Goal: Transaction & Acquisition: Purchase product/service

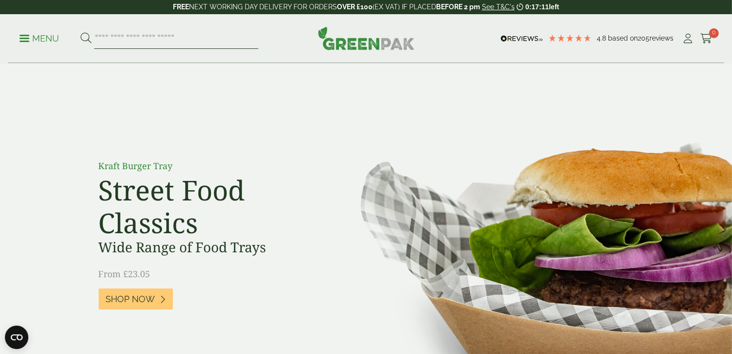
click at [190, 41] on input "search" at bounding box center [176, 38] width 164 height 21
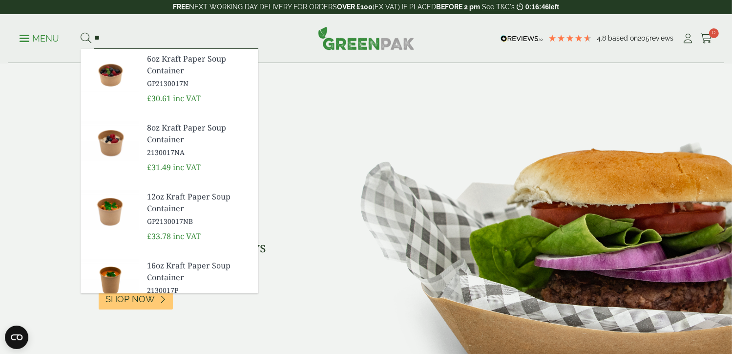
type input "*"
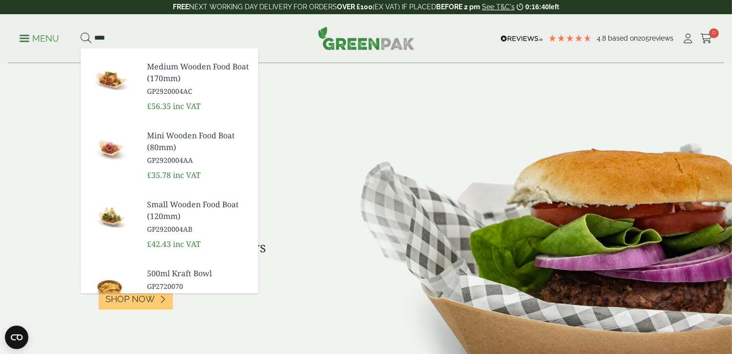
scroll to position [338, 0]
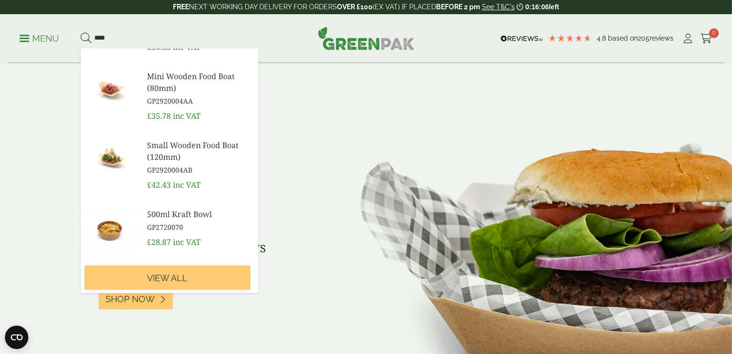
type input "****"
click at [109, 223] on img at bounding box center [110, 227] width 59 height 47
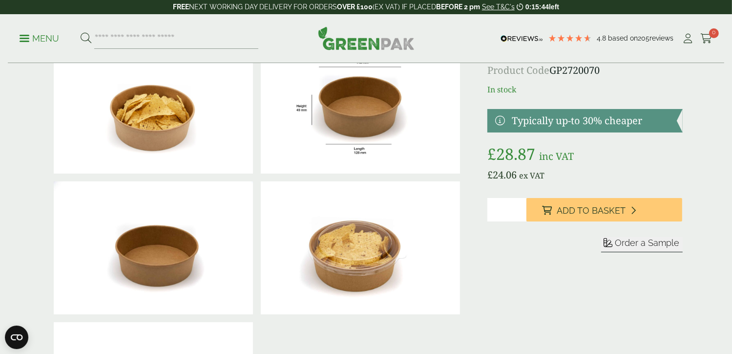
scroll to position [59, 0]
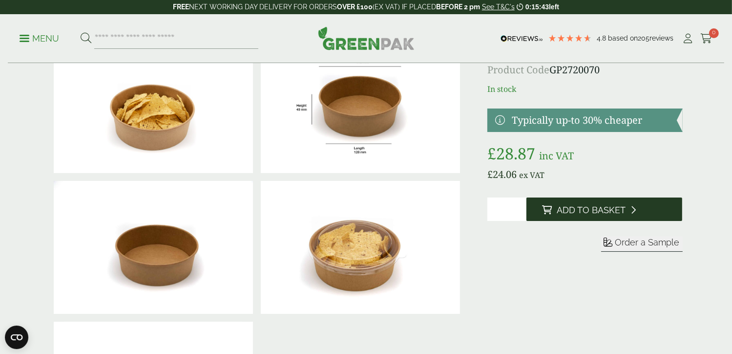
click at [653, 203] on button "Add to Basket" at bounding box center [604, 208] width 156 height 23
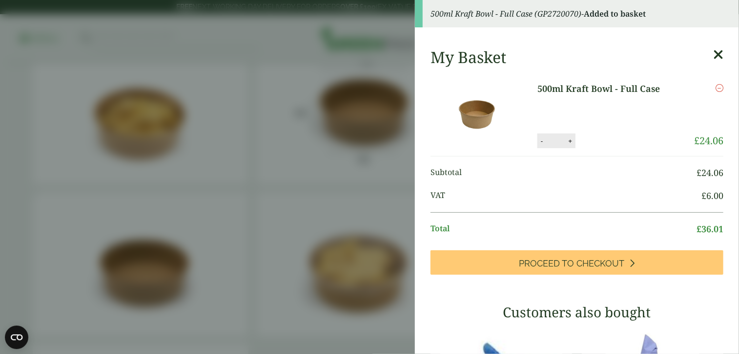
click at [713, 53] on icon at bounding box center [718, 55] width 10 height 14
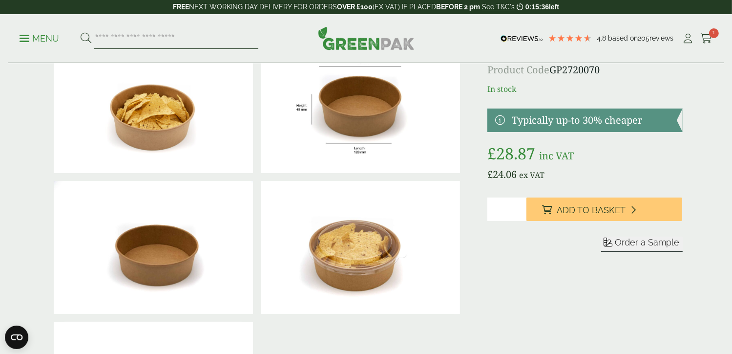
click at [172, 35] on input "search" at bounding box center [176, 38] width 164 height 21
click at [169, 39] on input "search" at bounding box center [176, 38] width 164 height 21
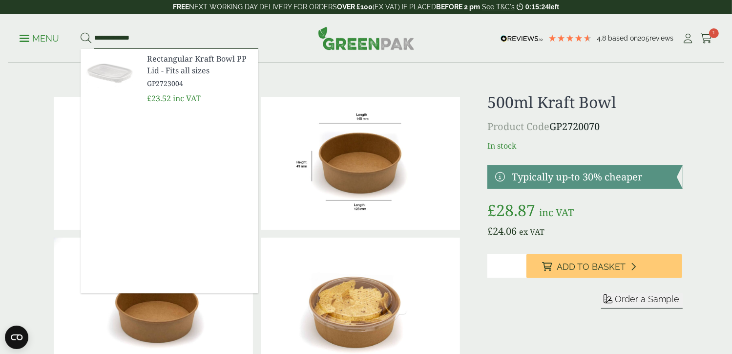
scroll to position [0, 0]
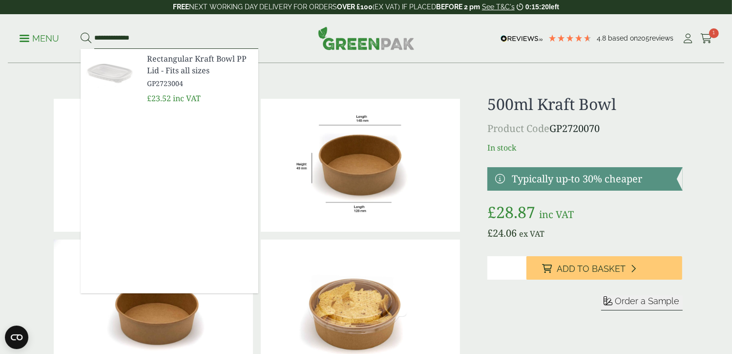
drag, startPoint x: 135, startPoint y: 34, endPoint x: 91, endPoint y: 31, distance: 43.6
click at [91, 31] on form "**********" at bounding box center [170, 38] width 178 height 21
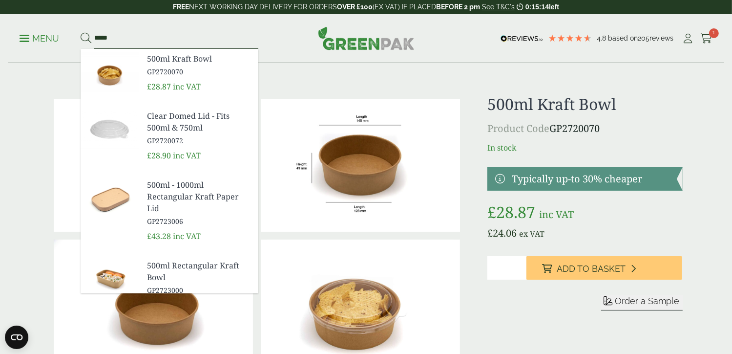
type input "*****"
click at [136, 121] on img at bounding box center [110, 129] width 59 height 47
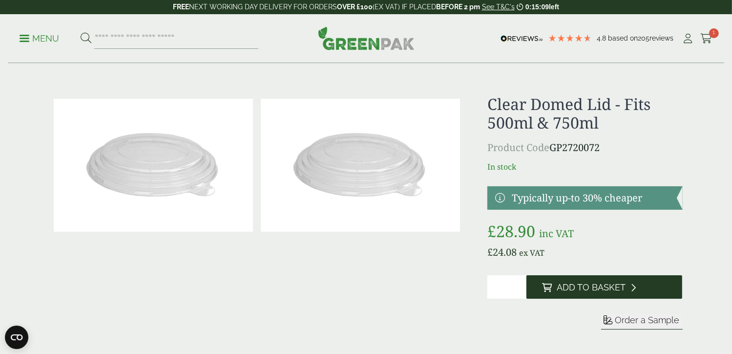
click at [551, 289] on button "Add to Basket" at bounding box center [604, 286] width 156 height 23
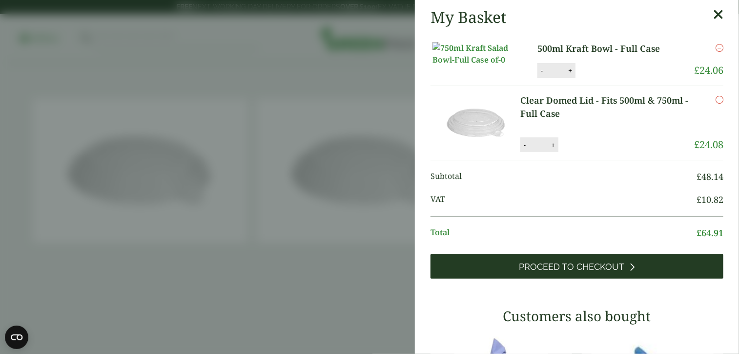
click at [559, 272] on span "Proceed to Checkout" at bounding box center [572, 266] width 105 height 11
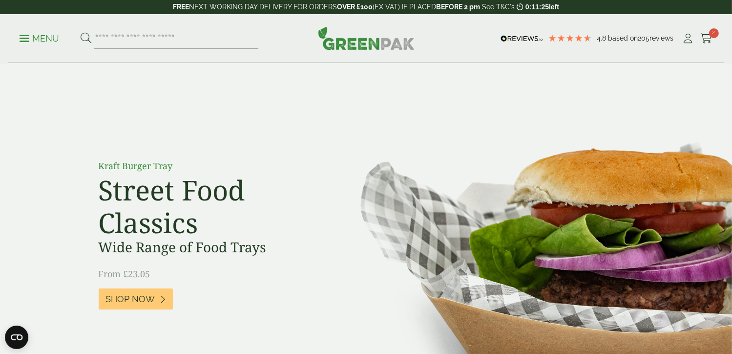
click at [26, 40] on p "Menu" at bounding box center [40, 39] width 40 height 12
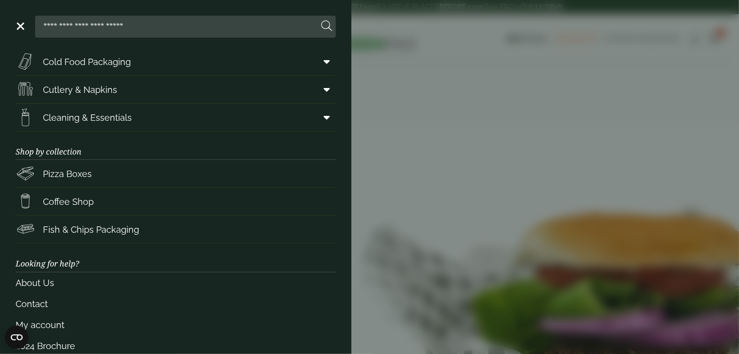
scroll to position [130, 0]
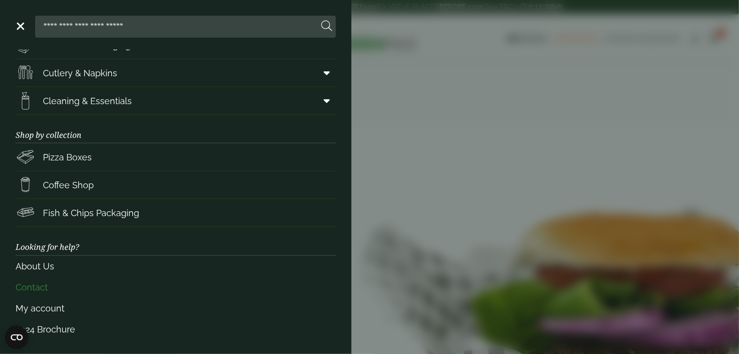
click at [45, 290] on link "Contact" at bounding box center [176, 286] width 320 height 21
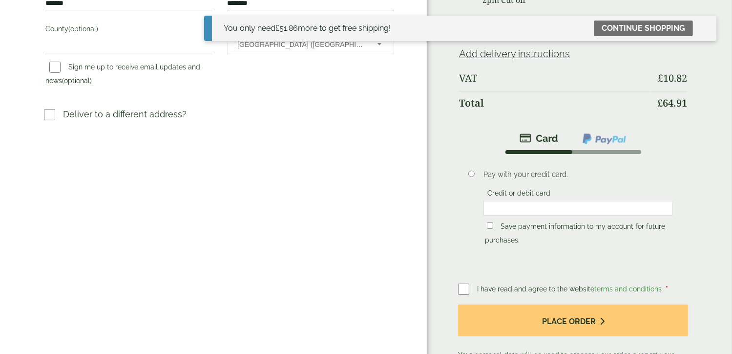
scroll to position [309, 0]
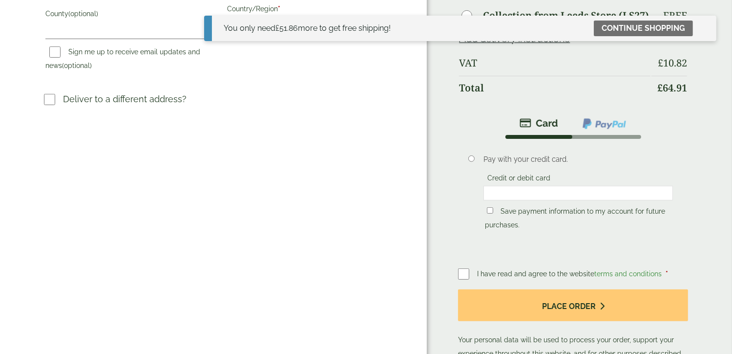
click at [530, 186] on div at bounding box center [577, 193] width 189 height 15
click at [606, 186] on div at bounding box center [577, 193] width 189 height 15
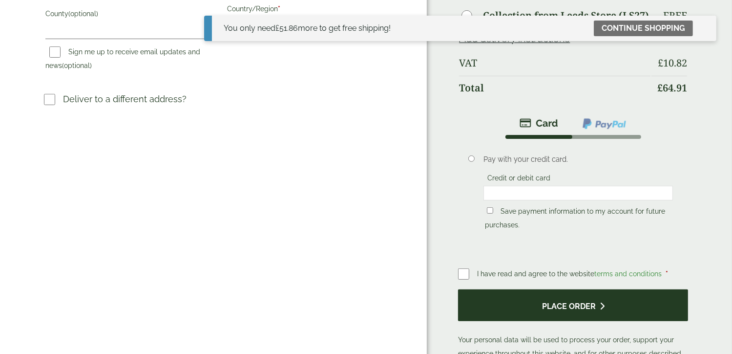
click at [579, 289] on button "Place order" at bounding box center [573, 305] width 230 height 32
